Goal: Check status: Check status

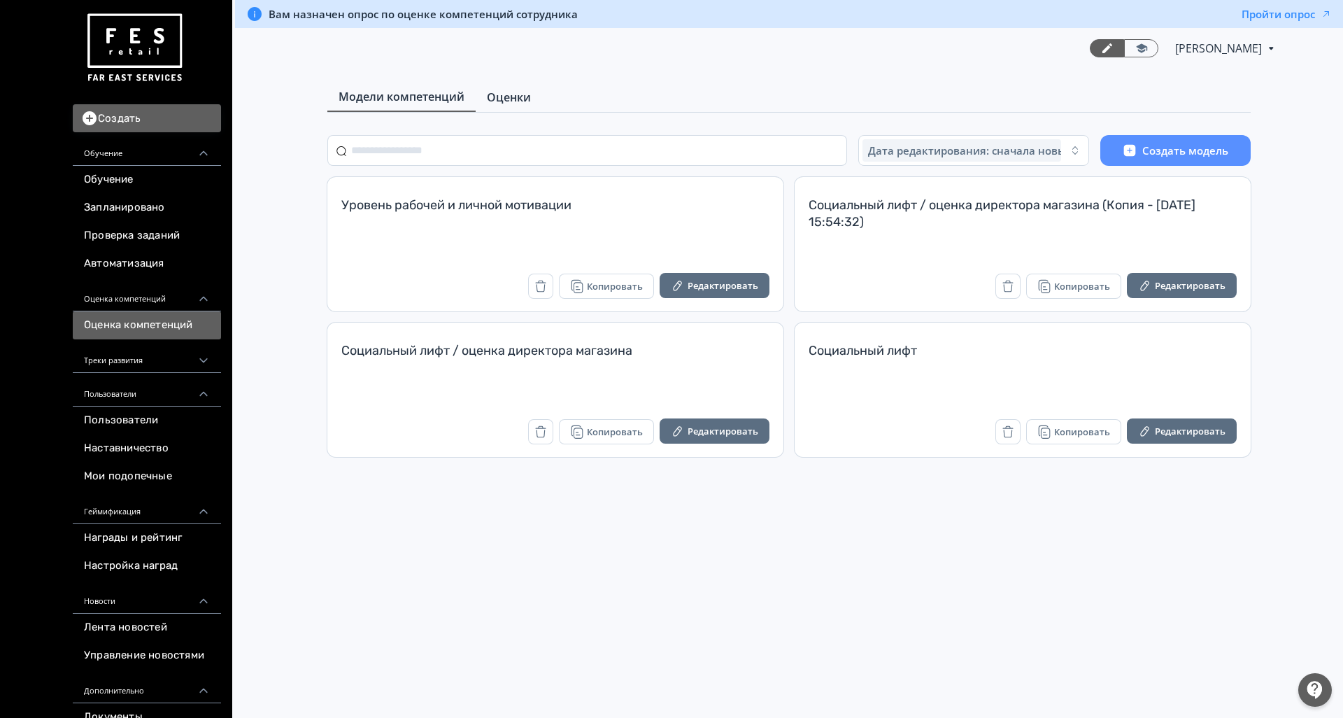
click at [505, 88] on link "Оценки" at bounding box center [509, 97] width 66 height 28
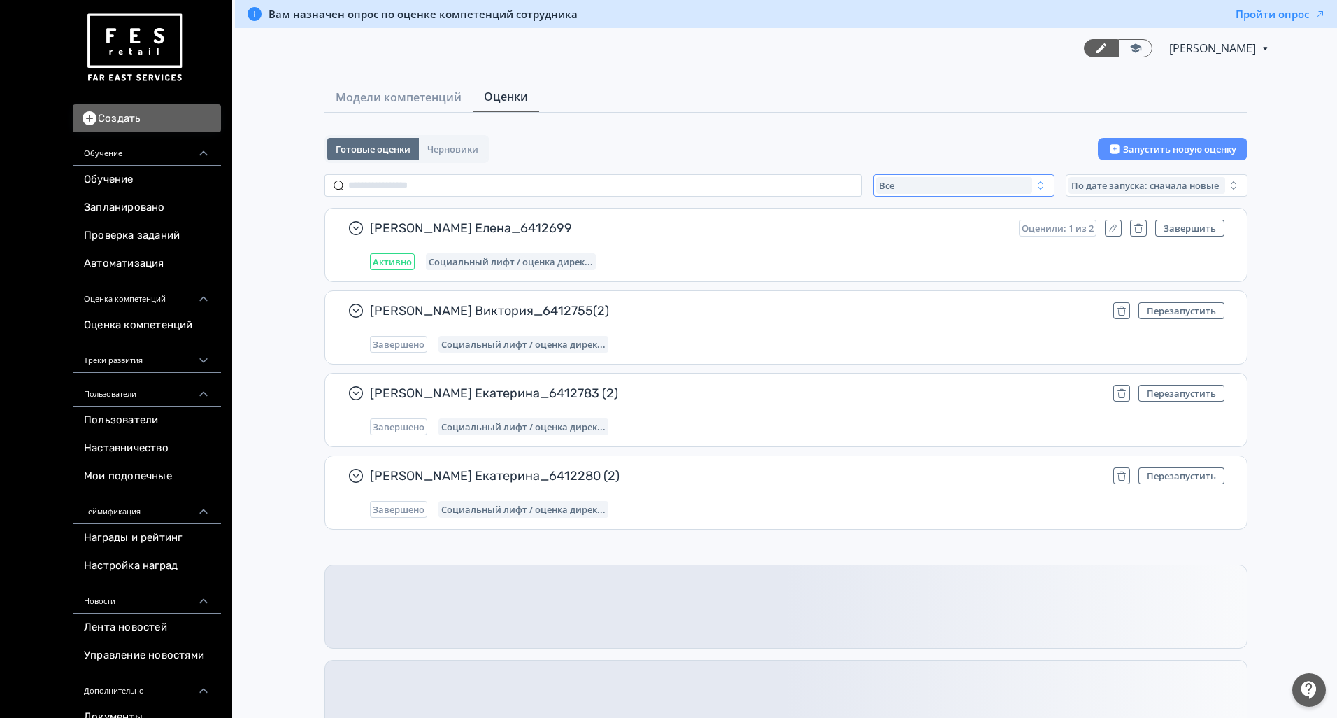
click at [930, 185] on div "Все" at bounding box center [954, 185] width 157 height 17
click at [921, 248] on span "Активные" at bounding box center [917, 243] width 51 height 14
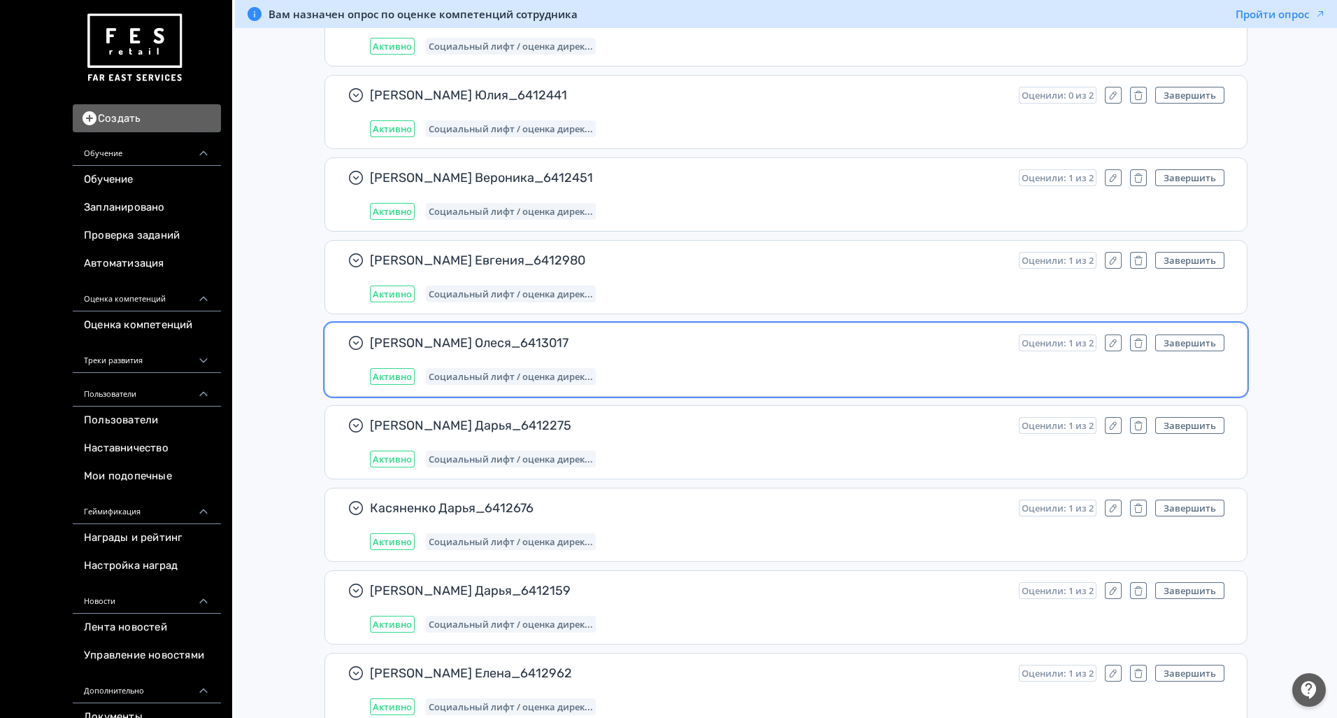
scroll to position [16779, 0]
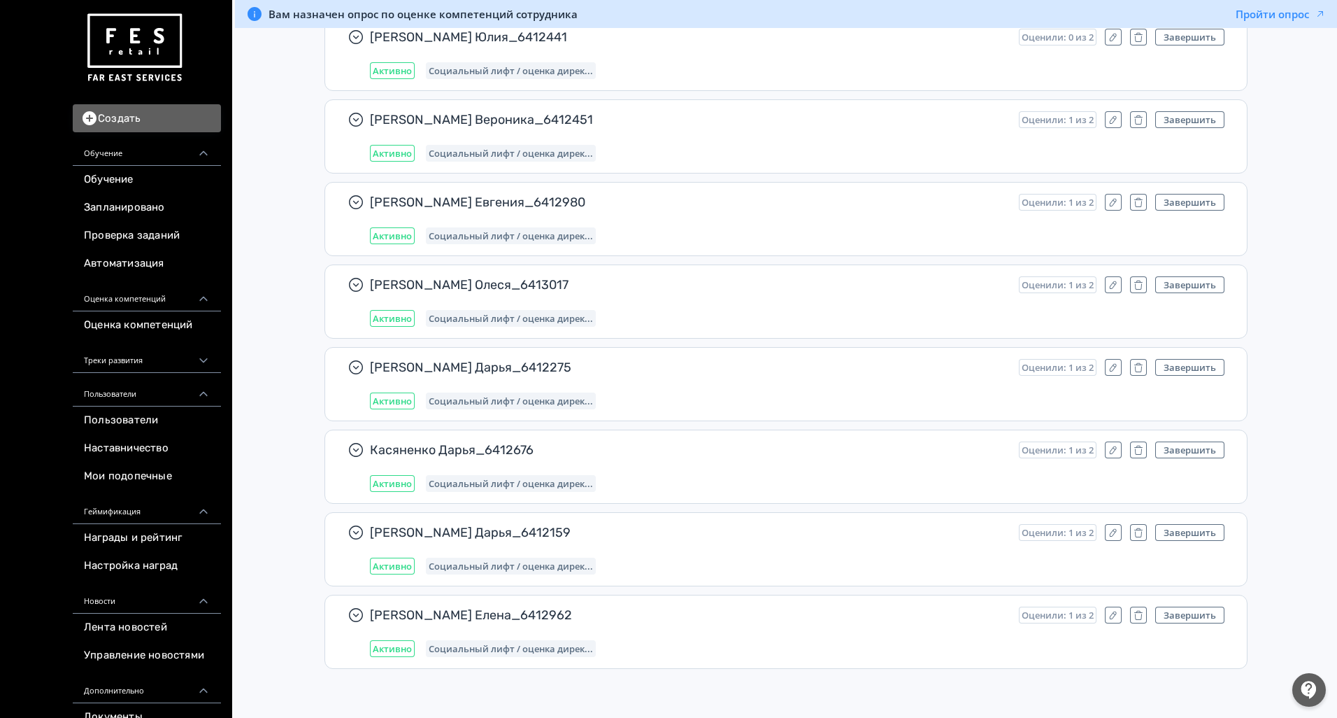
click at [121, 56] on img at bounding box center [134, 47] width 101 height 79
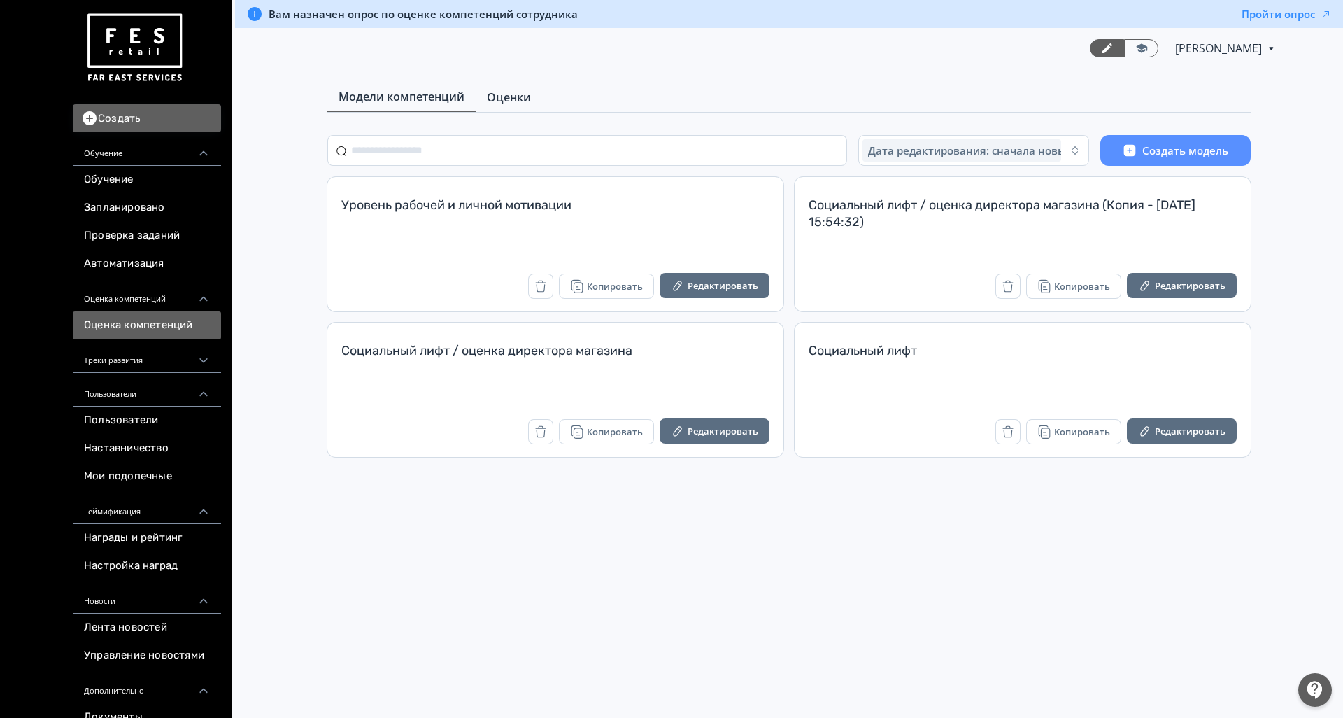
click at [520, 93] on span "Оценки" at bounding box center [509, 97] width 44 height 17
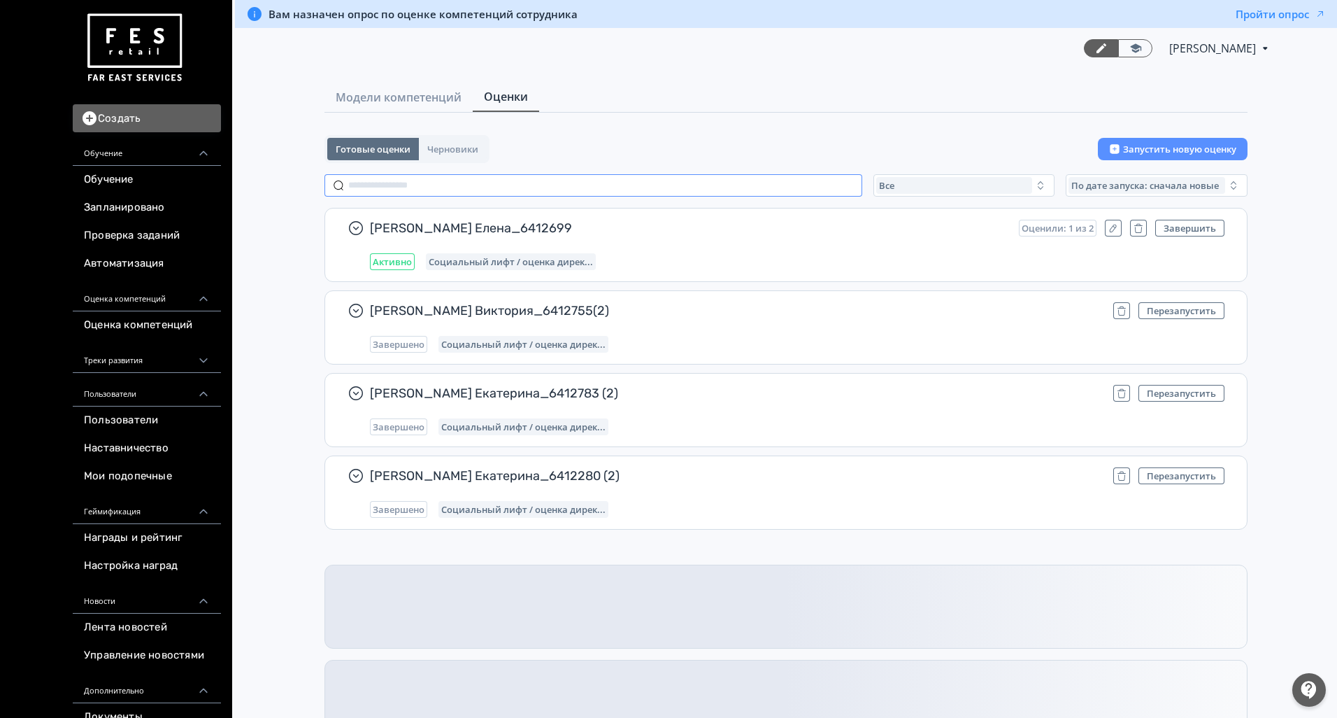
click at [471, 187] on input "text" at bounding box center [594, 185] width 538 height 22
paste input "**********"
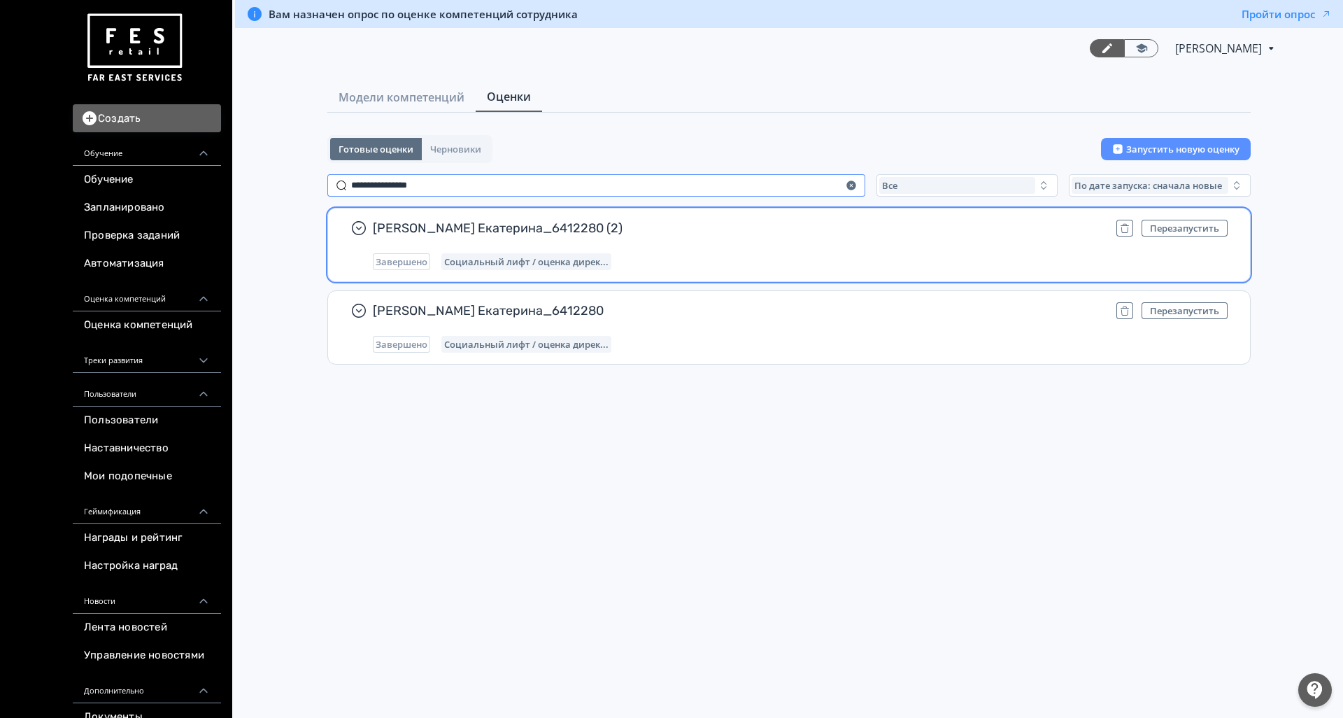
type input "**********"
click at [765, 238] on div "Ушкова Екатерина_6412280 (2) Перезапустить Завершено Социальный лифт / оценка д…" at bounding box center [800, 245] width 855 height 50
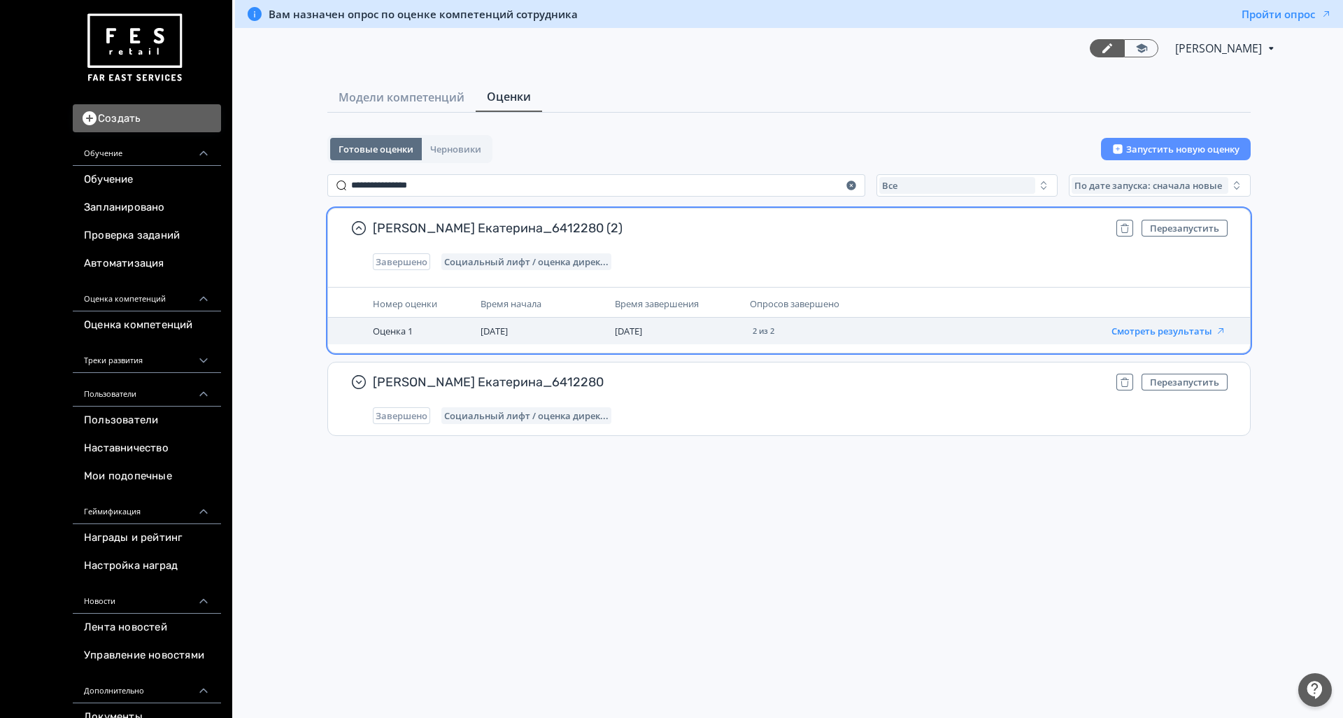
click at [1157, 328] on button "Смотреть результаты" at bounding box center [1168, 330] width 115 height 11
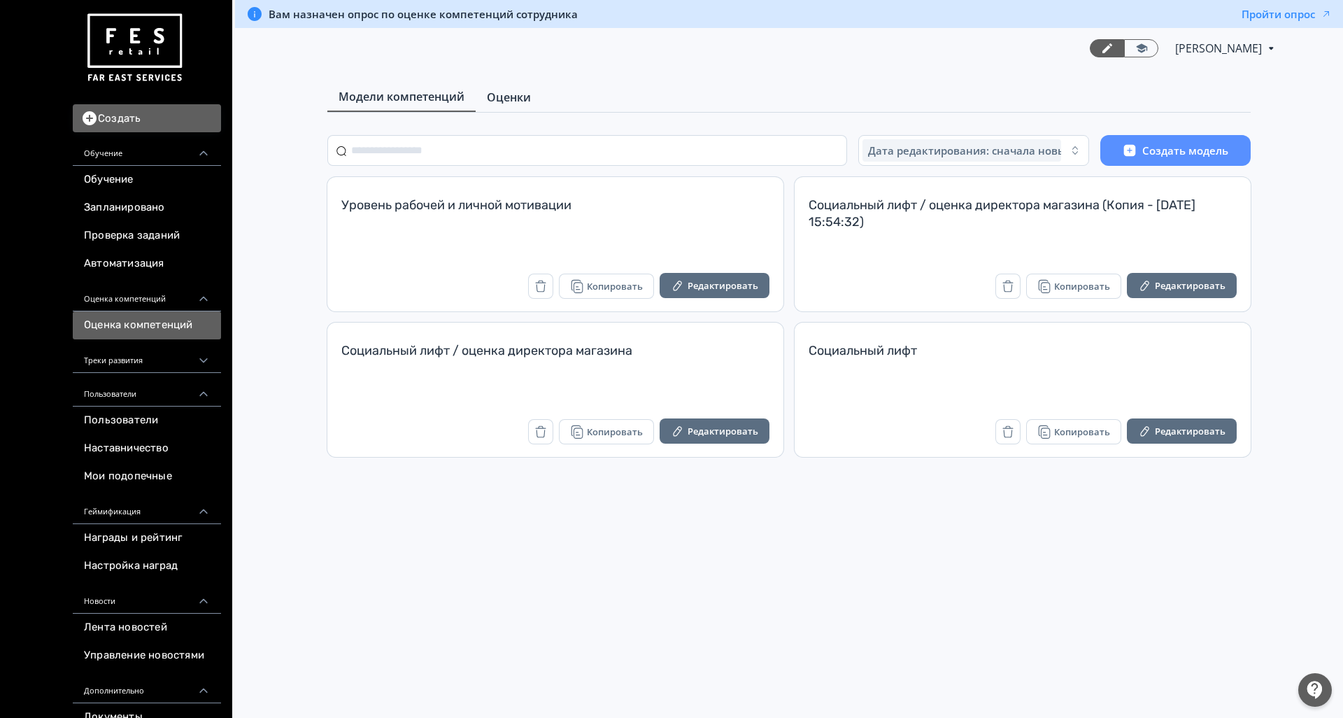
click at [494, 107] on link "Оценки" at bounding box center [509, 97] width 66 height 28
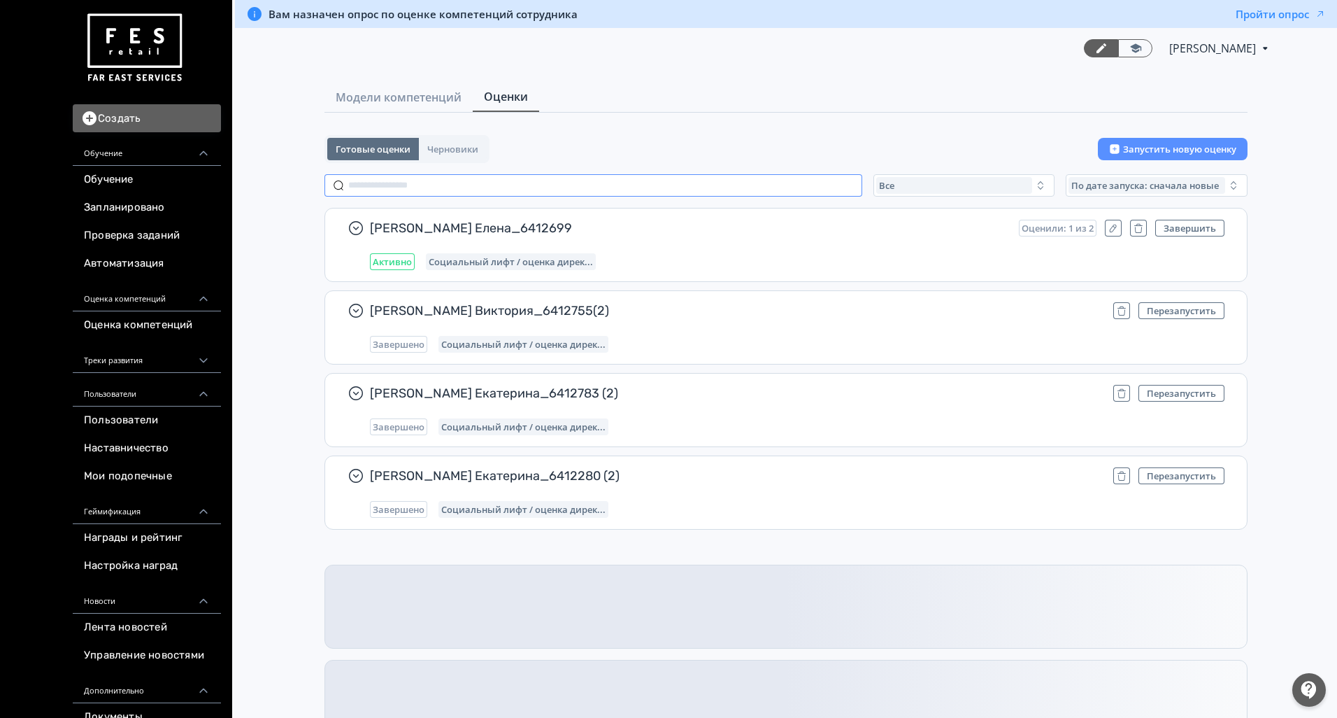
click at [421, 185] on input "text" at bounding box center [594, 185] width 538 height 22
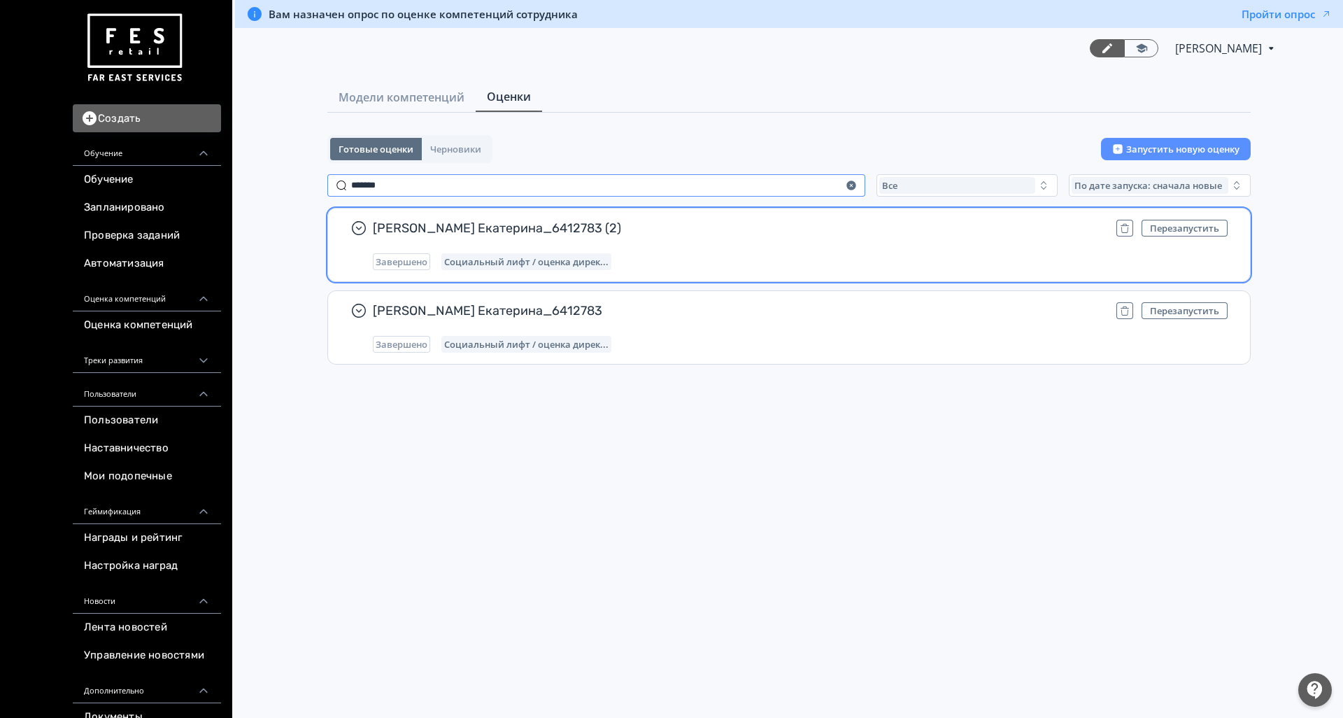
type input "******"
click at [747, 229] on span "[PERSON_NAME] Екатерина_6412783 (2)" at bounding box center [739, 228] width 732 height 17
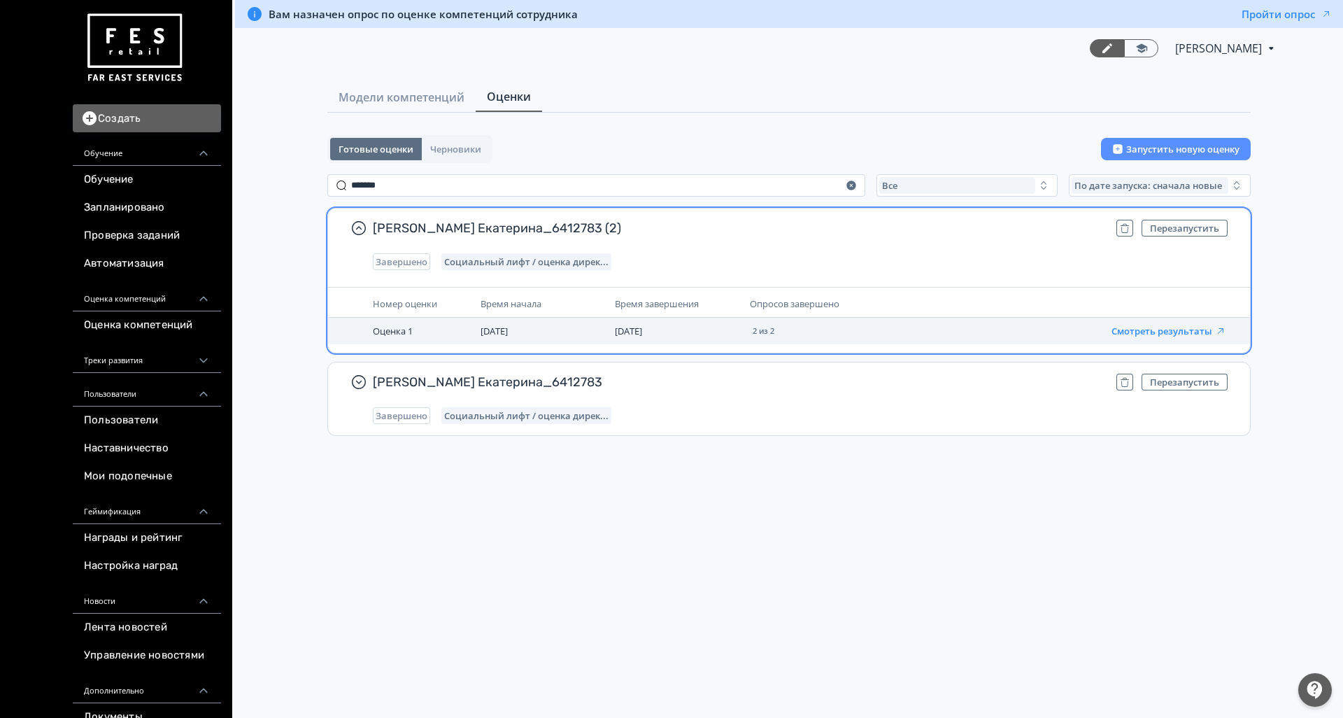
click at [1166, 329] on button "Смотреть результаты" at bounding box center [1168, 330] width 115 height 11
